Goal: Task Accomplishment & Management: Use online tool/utility

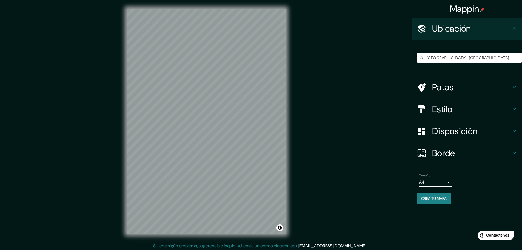
click at [515, 89] on icon at bounding box center [514, 87] width 7 height 7
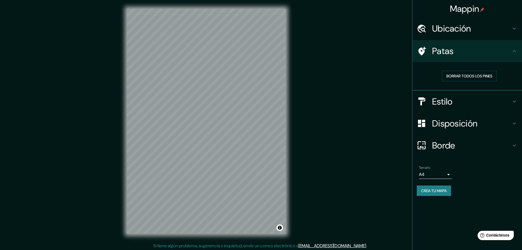
click at [513, 50] on icon at bounding box center [514, 51] width 7 height 7
click at [512, 99] on icon at bounding box center [514, 101] width 7 height 7
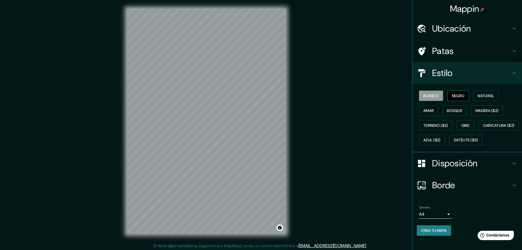
click at [456, 95] on font "Negro" at bounding box center [458, 95] width 13 height 5
click at [485, 100] on button "Natural" at bounding box center [485, 95] width 25 height 10
click at [429, 113] on font "Amar" at bounding box center [429, 110] width 10 height 5
click at [447, 111] on font "Bosque" at bounding box center [454, 110] width 15 height 5
click at [479, 113] on font "Madera ($2)" at bounding box center [487, 110] width 23 height 7
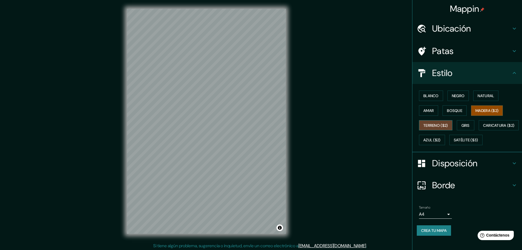
click at [436, 124] on font "Terreno ($2)" at bounding box center [436, 125] width 25 height 5
click at [462, 124] on font "Gris" at bounding box center [466, 125] width 8 height 5
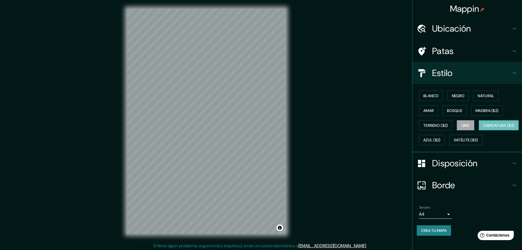
click at [483, 128] on font "Caricatura ($2)" at bounding box center [499, 125] width 32 height 5
click at [441, 141] on font "Azul ($2)" at bounding box center [432, 140] width 17 height 5
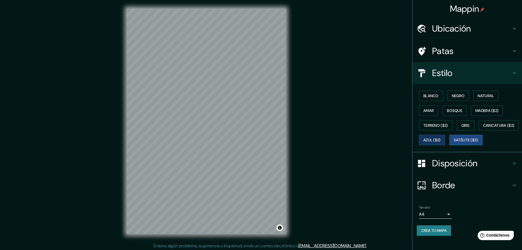
click at [454, 143] on font "Satélite ($3)" at bounding box center [466, 139] width 24 height 7
click at [445, 136] on button "Azul ($2)" at bounding box center [432, 140] width 26 height 10
click at [483, 129] on font "Caricatura ($2)" at bounding box center [499, 125] width 32 height 7
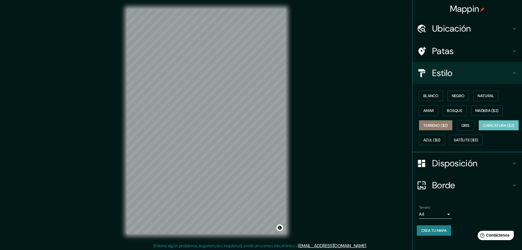
click at [435, 126] on font "Terreno ($2)" at bounding box center [436, 125] width 25 height 5
click at [431, 110] on button "Amar" at bounding box center [428, 110] width 19 height 10
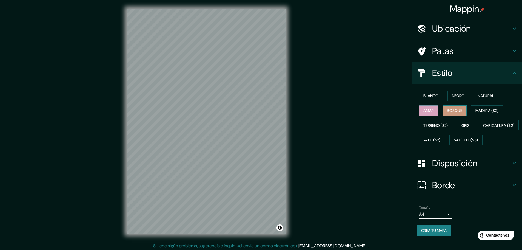
click at [448, 109] on font "Bosque" at bounding box center [454, 110] width 15 height 5
click at [478, 112] on font "Madera ($2)" at bounding box center [487, 110] width 23 height 5
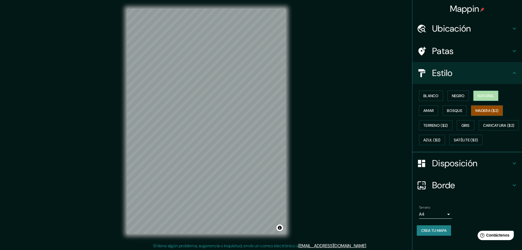
click at [473, 96] on button "Natural" at bounding box center [485, 95] width 25 height 10
click at [430, 94] on font "Blanco" at bounding box center [431, 95] width 15 height 5
click at [452, 96] on font "Negro" at bounding box center [458, 95] width 13 height 5
